Goal: Use online tool/utility

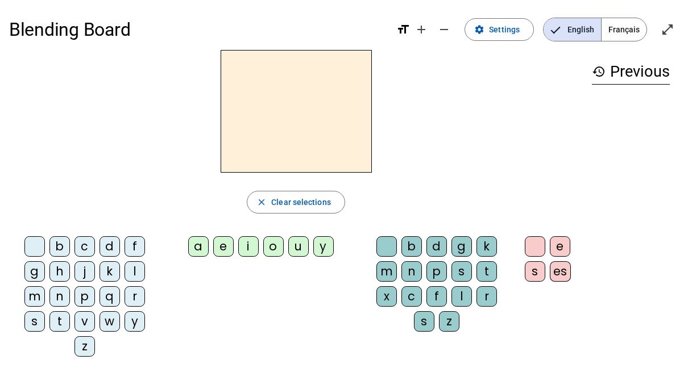
click at [135, 269] on div "l" at bounding box center [134, 271] width 20 height 20
click at [195, 250] on div "a" at bounding box center [198, 246] width 20 height 20
click at [415, 297] on div "c" at bounding box center [411, 296] width 20 height 20
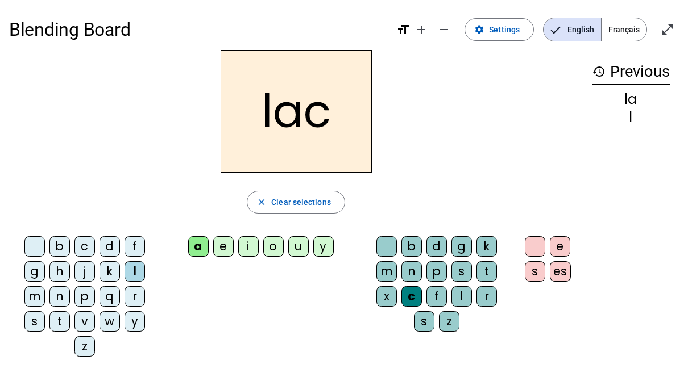
click at [63, 322] on div "t" at bounding box center [59, 321] width 20 height 20
click at [388, 246] on div at bounding box center [386, 246] width 20 height 20
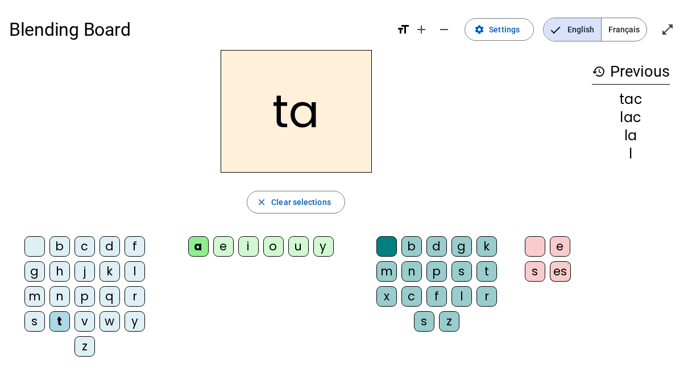
click at [219, 248] on div "e" at bounding box center [223, 246] width 20 height 20
click at [290, 249] on div "u" at bounding box center [298, 246] width 20 height 20
click at [113, 246] on div "d" at bounding box center [109, 246] width 20 height 20
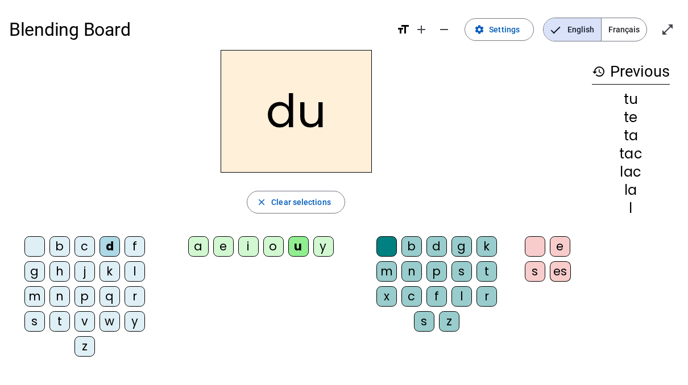
click at [410, 289] on div "c" at bounding box center [411, 296] width 20 height 20
